Goal: Information Seeking & Learning: Learn about a topic

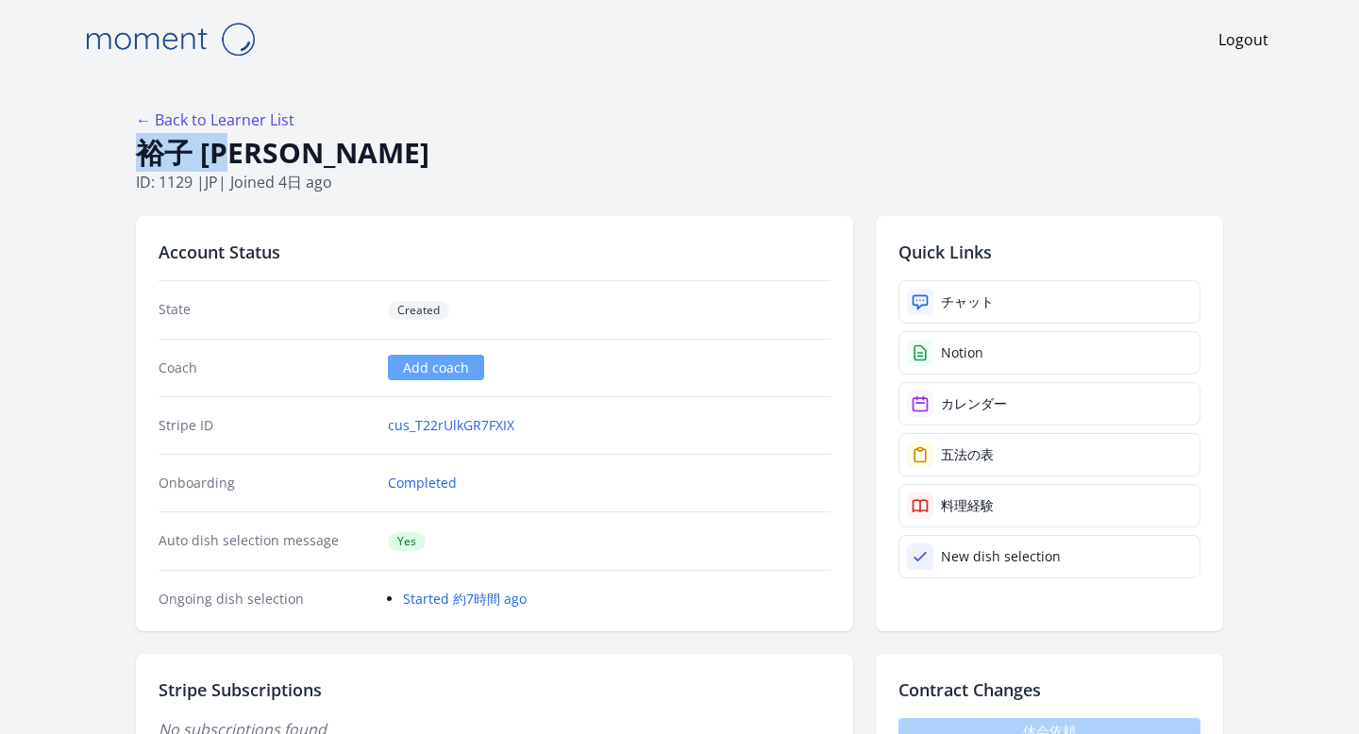
drag, startPoint x: 264, startPoint y: 157, endPoint x: 143, endPoint y: 152, distance: 120.9
click at [143, 152] on h1 "裕子 [PERSON_NAME]" at bounding box center [679, 153] width 1087 height 36
copy h1 "裕子 [PERSON_NAME]"
click at [361, 143] on h1 "裕子 [PERSON_NAME]" at bounding box center [679, 153] width 1087 height 36
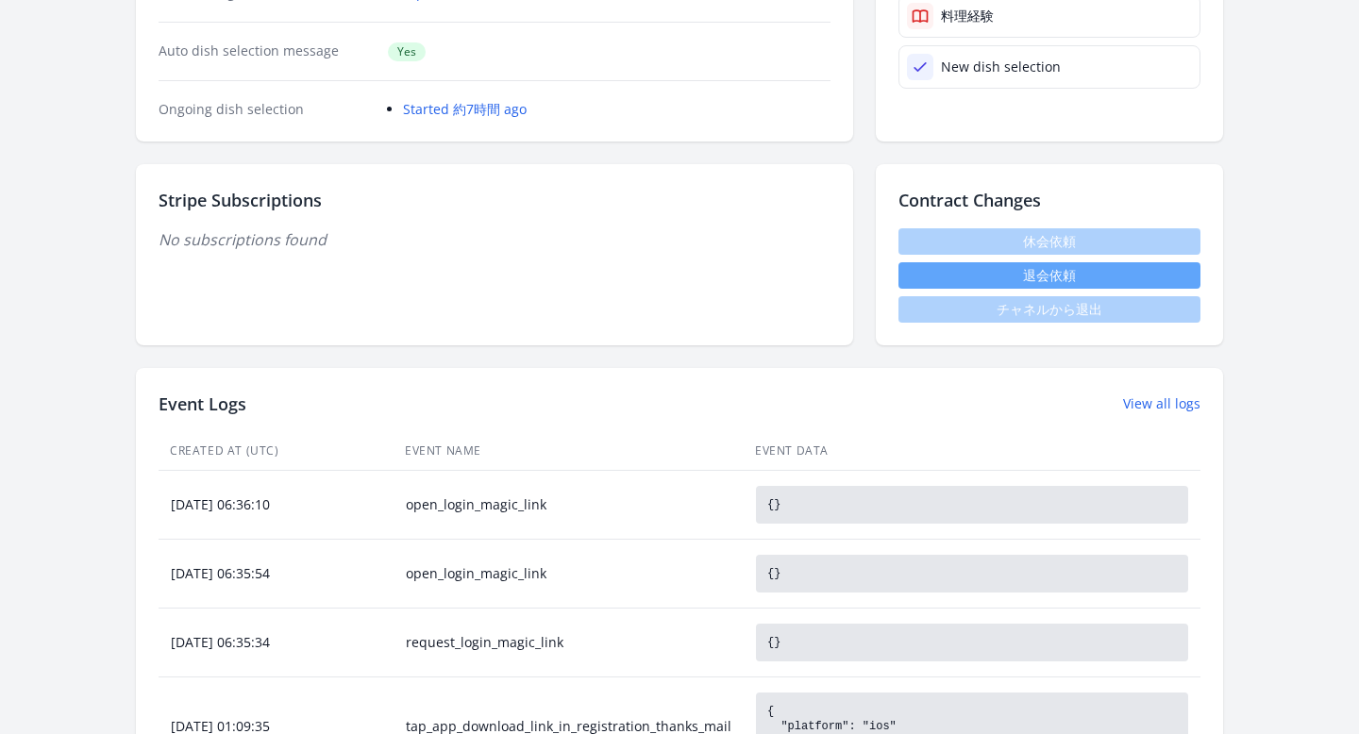
scroll to position [143, 0]
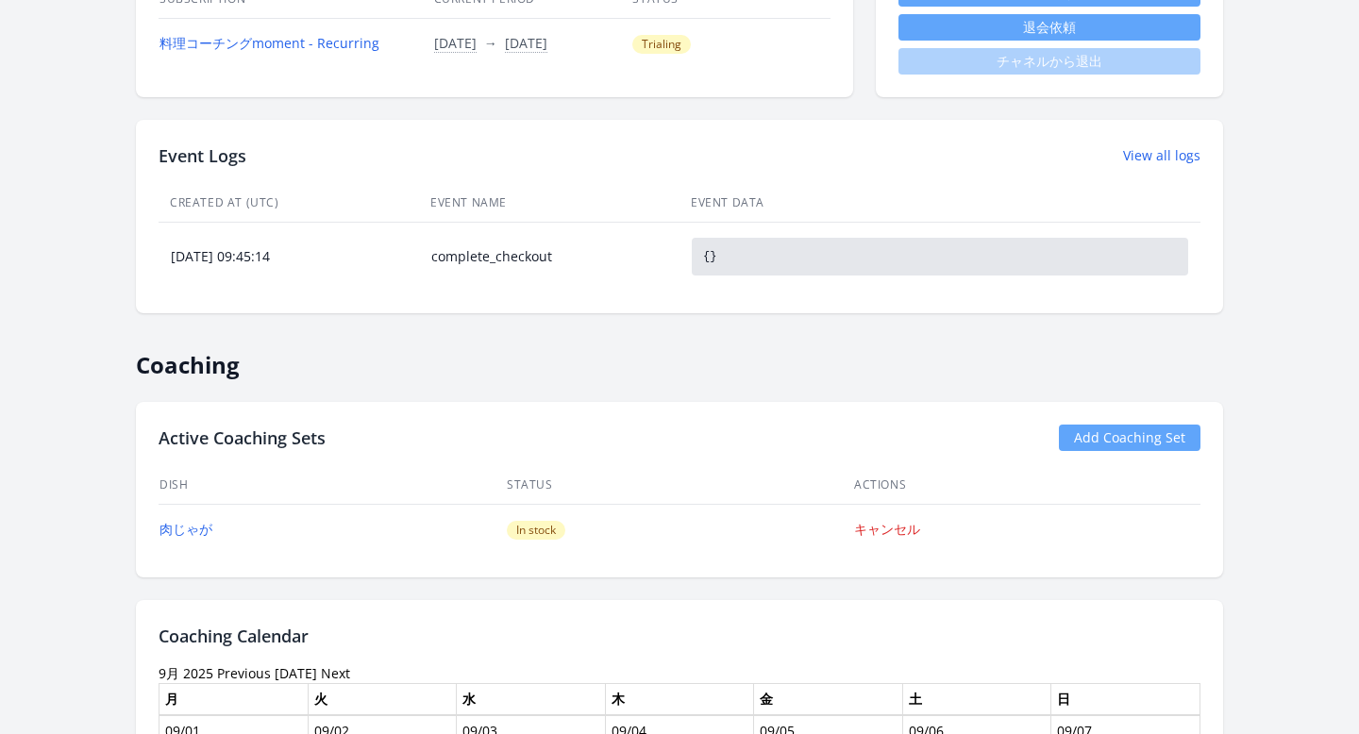
scroll to position [742, 0]
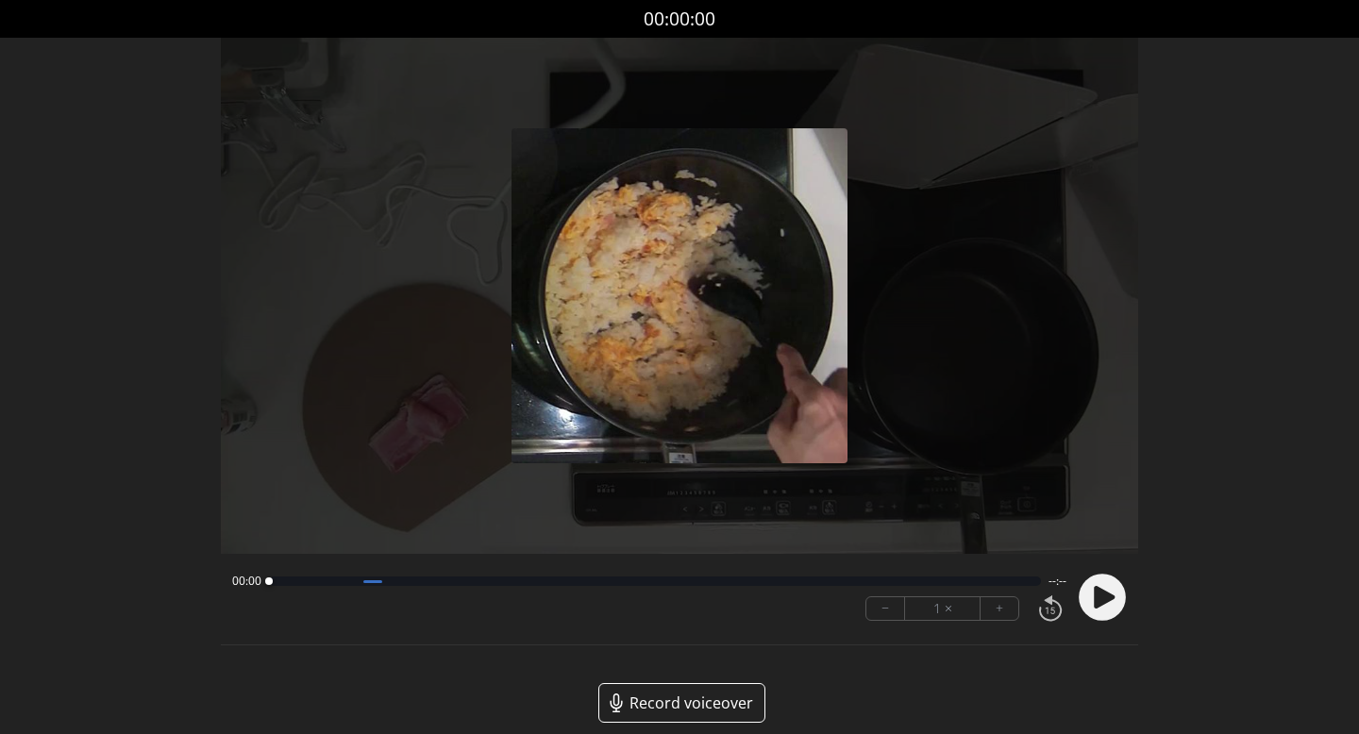
click at [1093, 595] on circle at bounding box center [1102, 597] width 47 height 47
click at [1108, 588] on circle at bounding box center [1102, 597] width 47 height 47
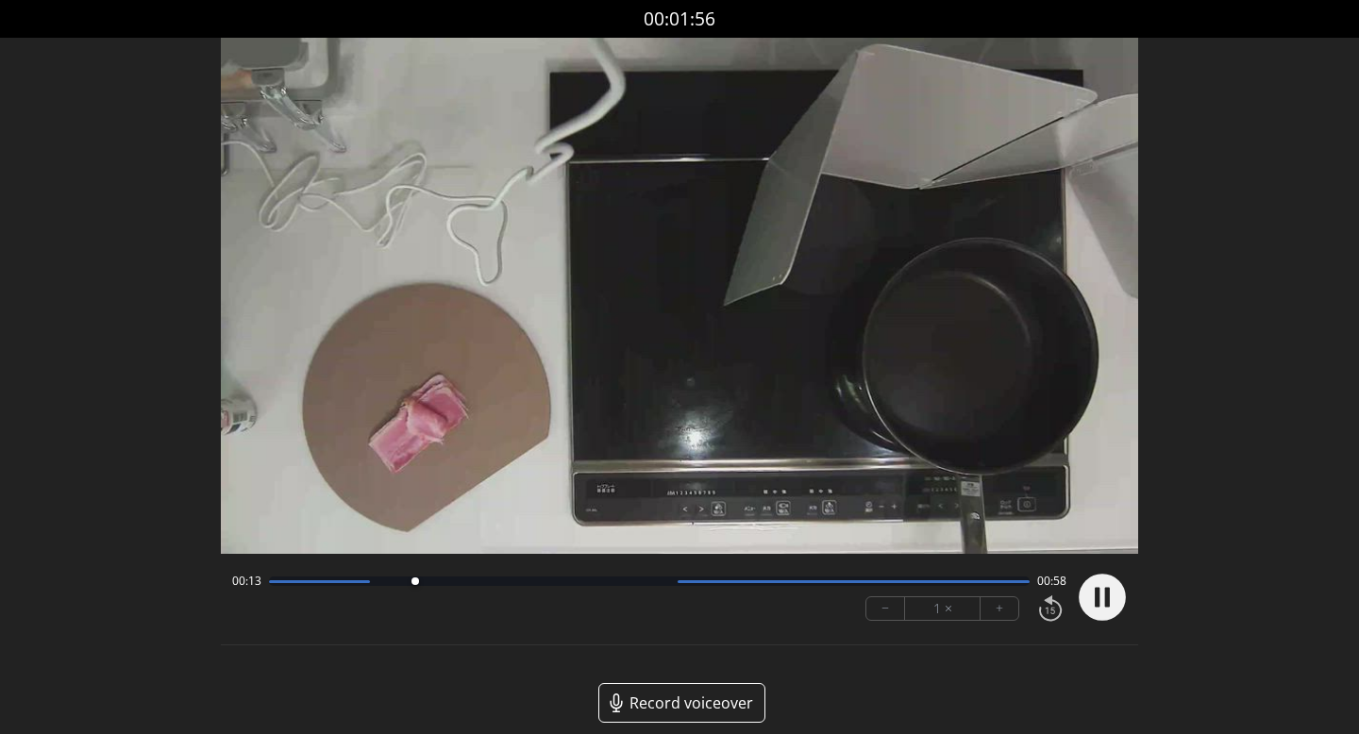
click at [1094, 466] on video at bounding box center [680, 296] width 918 height 516
click at [1099, 593] on icon at bounding box center [1097, 597] width 5 height 20
